Goal: Navigation & Orientation: Find specific page/section

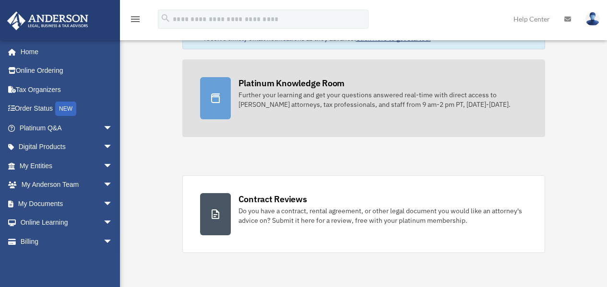
scroll to position [47, 0]
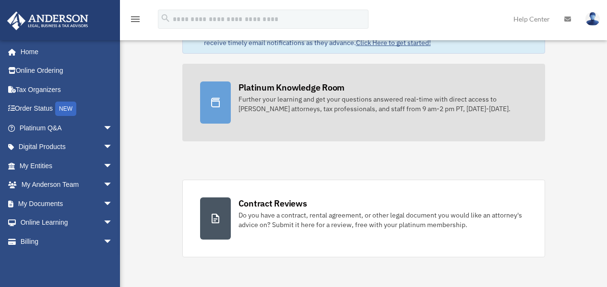
click at [337, 122] on link "Platinum Knowledge Room Further your learning and get your questions answered r…" at bounding box center [363, 103] width 363 height 78
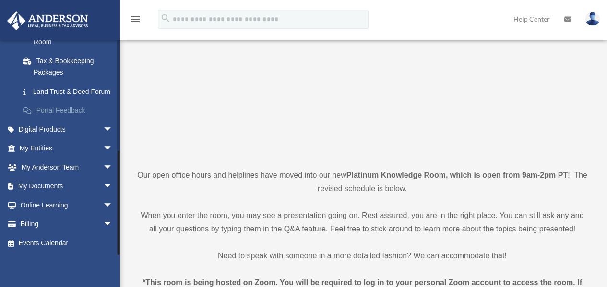
scroll to position [223, 0]
click at [105, 172] on span "arrow_drop_down" at bounding box center [112, 168] width 19 height 20
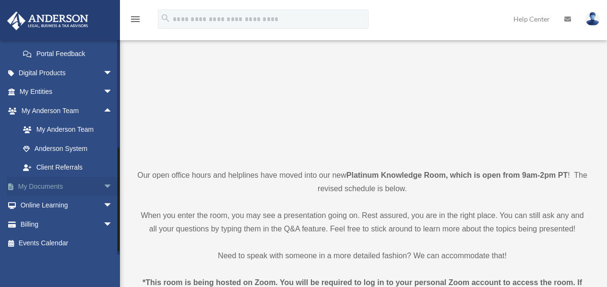
click at [103, 193] on span "arrow_drop_down" at bounding box center [112, 187] width 19 height 20
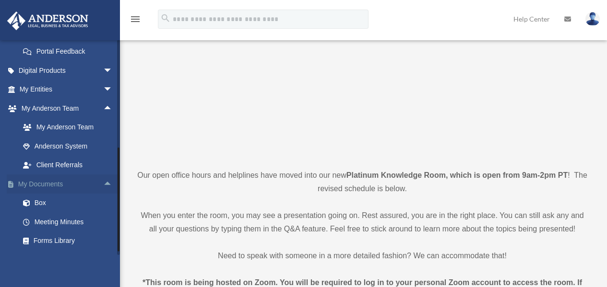
scroll to position [318, 0]
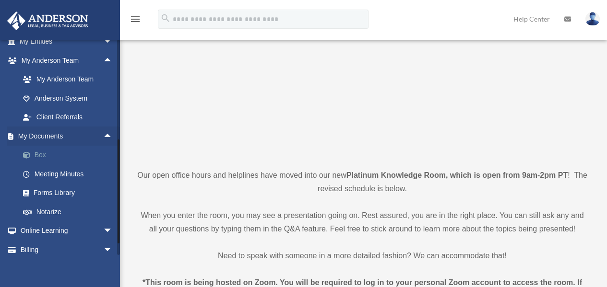
click at [48, 165] on link "Box" at bounding box center [70, 155] width 114 height 19
click at [86, 145] on link "My Documents arrow_drop_up" at bounding box center [67, 136] width 120 height 19
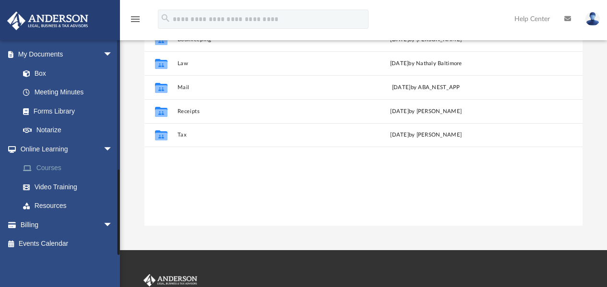
scroll to position [144, 0]
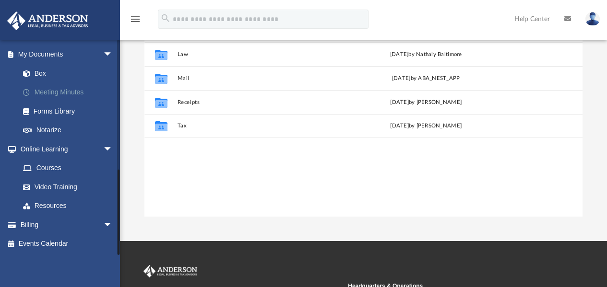
click at [103, 149] on span "arrow_drop_down" at bounding box center [112, 150] width 19 height 20
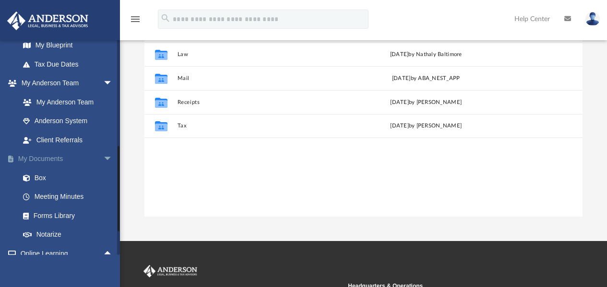
click at [103, 157] on span "arrow_drop_down" at bounding box center [112, 160] width 19 height 20
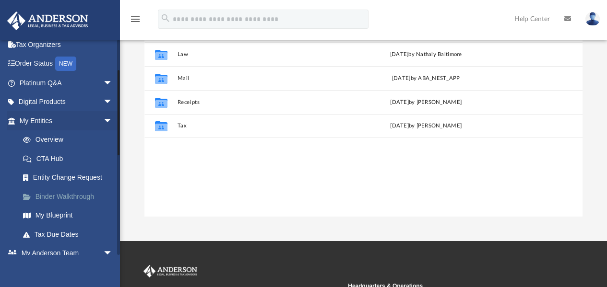
scroll to position [44, 0]
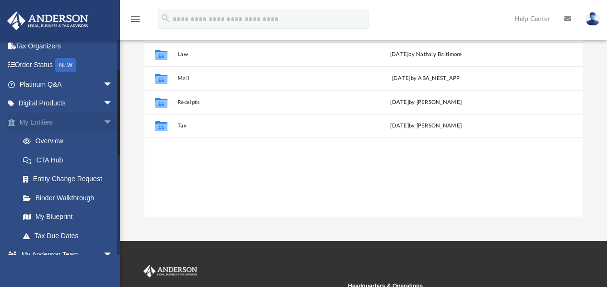
click at [103, 125] on span "arrow_drop_down" at bounding box center [112, 123] width 19 height 20
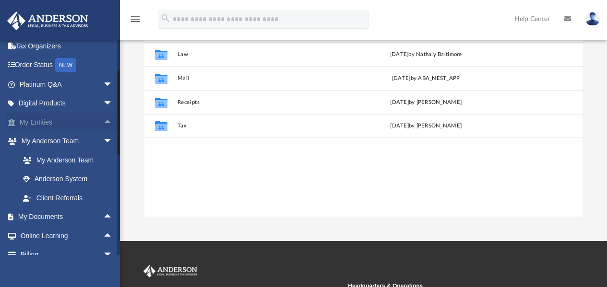
click at [103, 124] on span "arrow_drop_up" at bounding box center [112, 123] width 19 height 20
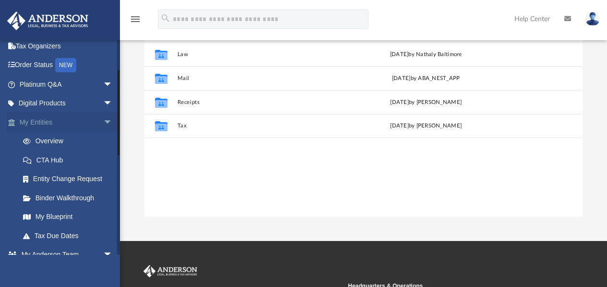
click at [103, 126] on span "arrow_drop_down" at bounding box center [112, 123] width 19 height 20
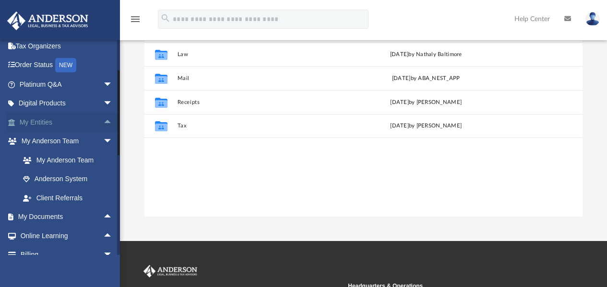
click at [103, 122] on span "arrow_drop_up" at bounding box center [112, 123] width 19 height 20
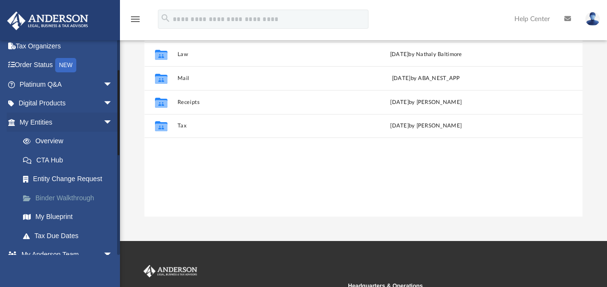
click at [73, 198] on link "Binder Walkthrough" at bounding box center [70, 197] width 114 height 19
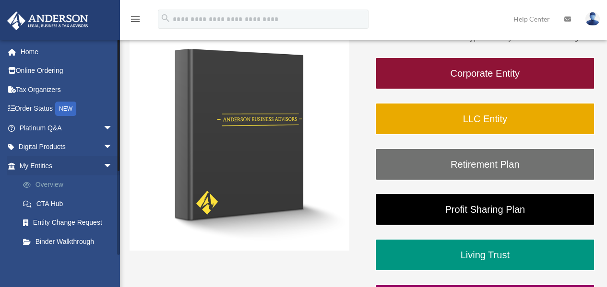
scroll to position [48, 0]
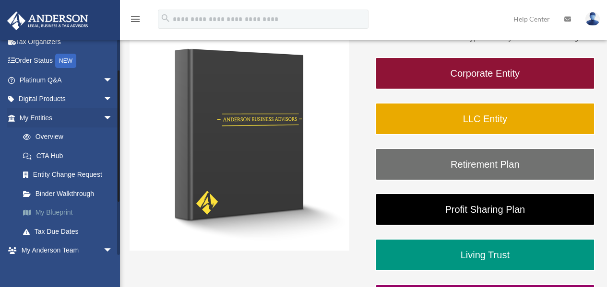
click at [59, 216] on link "My Blueprint" at bounding box center [70, 212] width 114 height 19
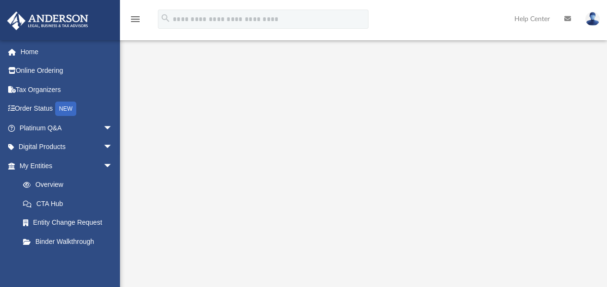
scroll to position [144, 0]
